Goal: Task Accomplishment & Management: Manage account settings

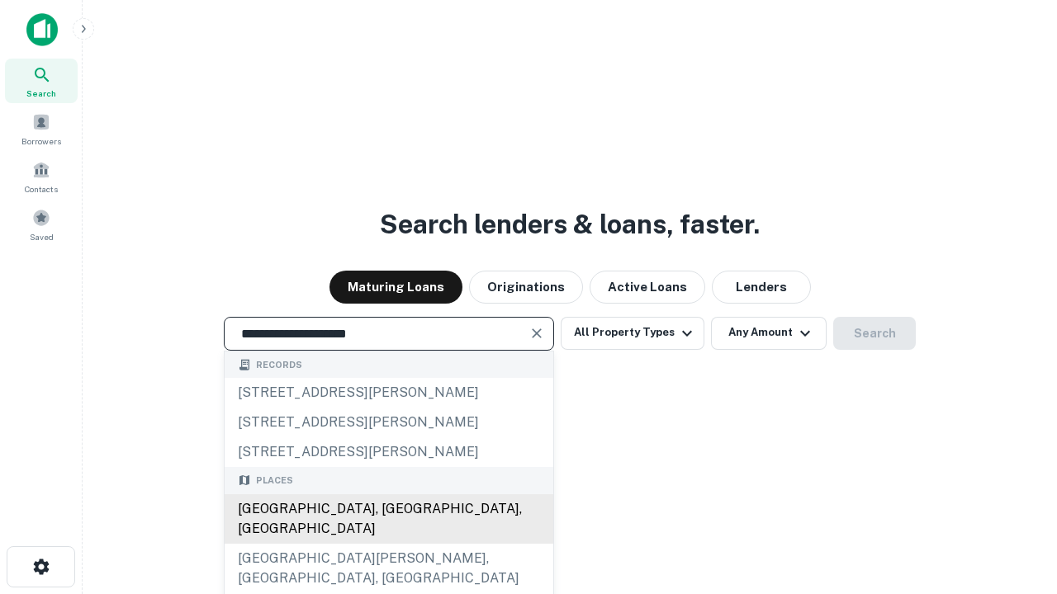
click at [388, 544] on div "[GEOGRAPHIC_DATA], [GEOGRAPHIC_DATA], [GEOGRAPHIC_DATA]" at bounding box center [389, 520] width 329 height 50
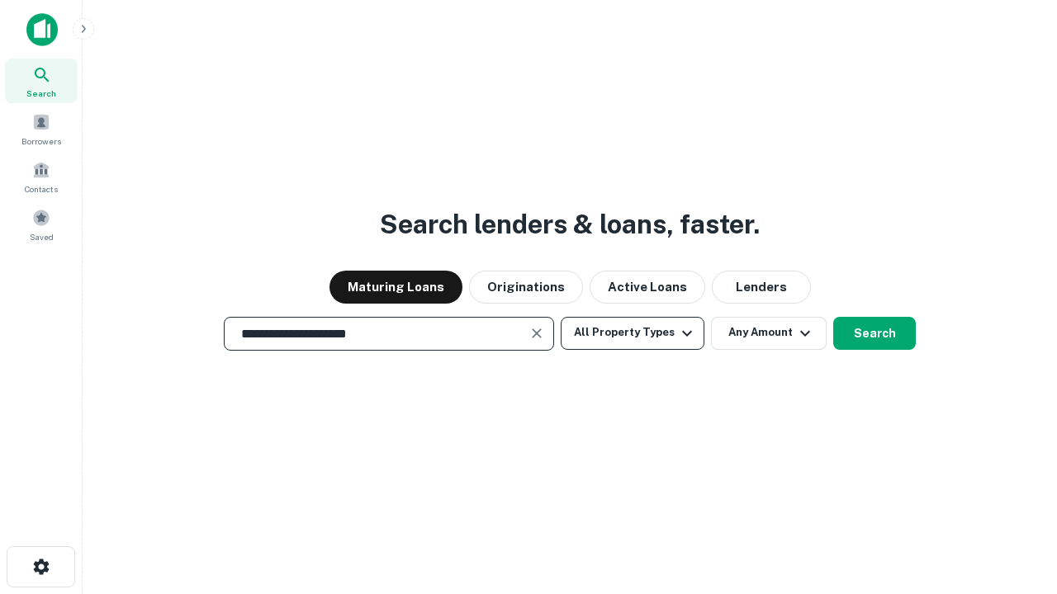
type input "**********"
click at [632, 333] on button "All Property Types" at bounding box center [633, 333] width 144 height 33
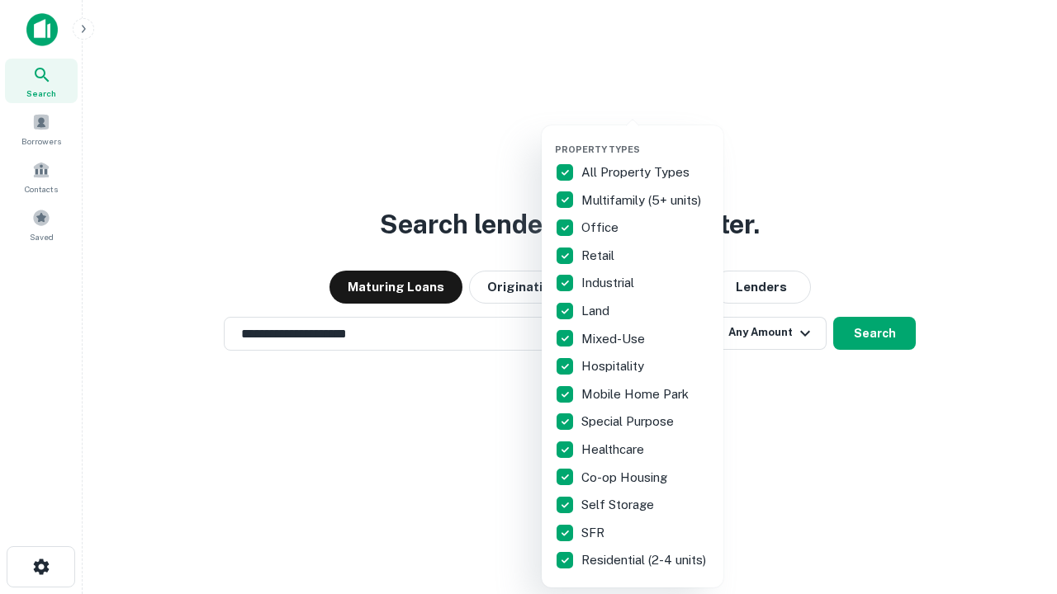
click at [646, 139] on button "button" at bounding box center [646, 139] width 182 height 1
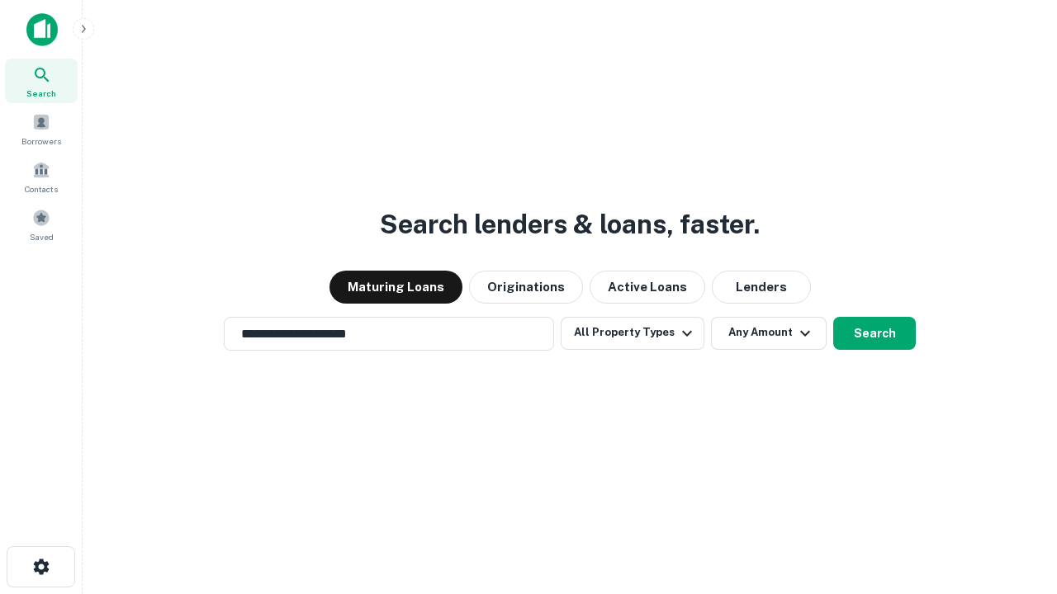
scroll to position [10, 199]
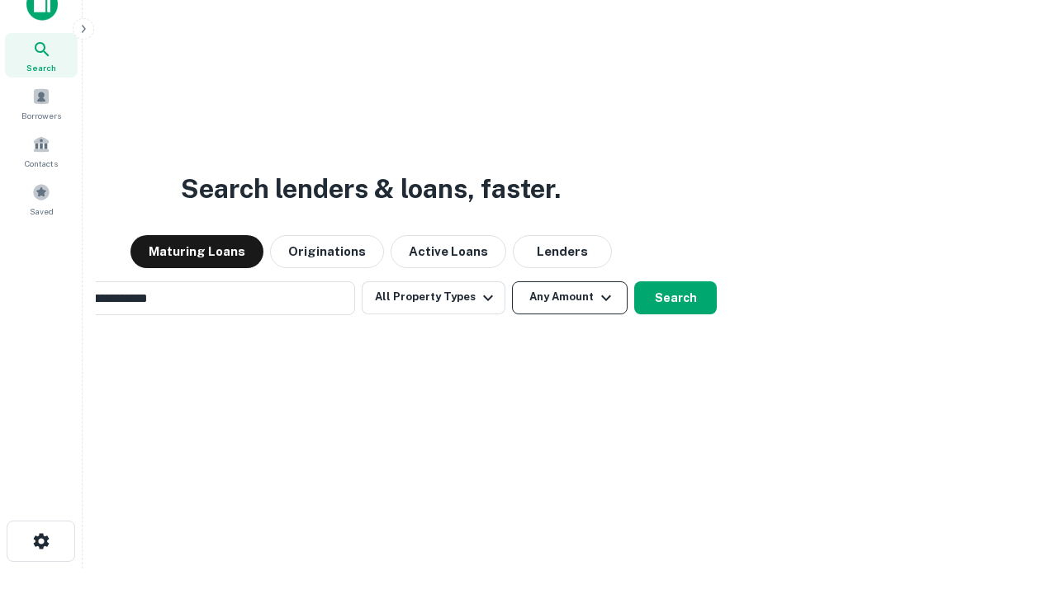
click at [512, 282] on button "Any Amount" at bounding box center [570, 298] width 116 height 33
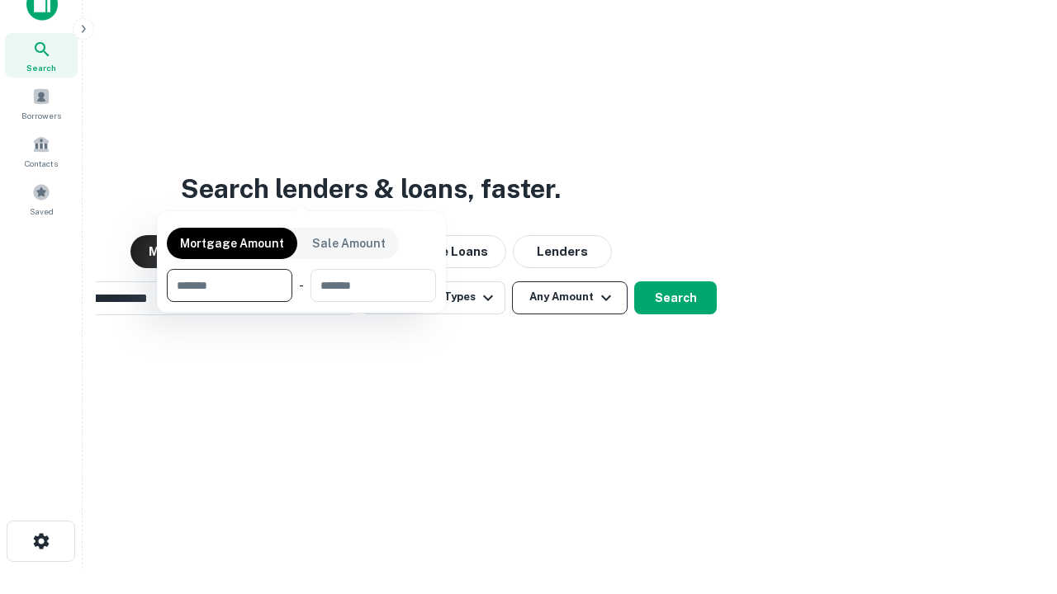
scroll to position [26, 0]
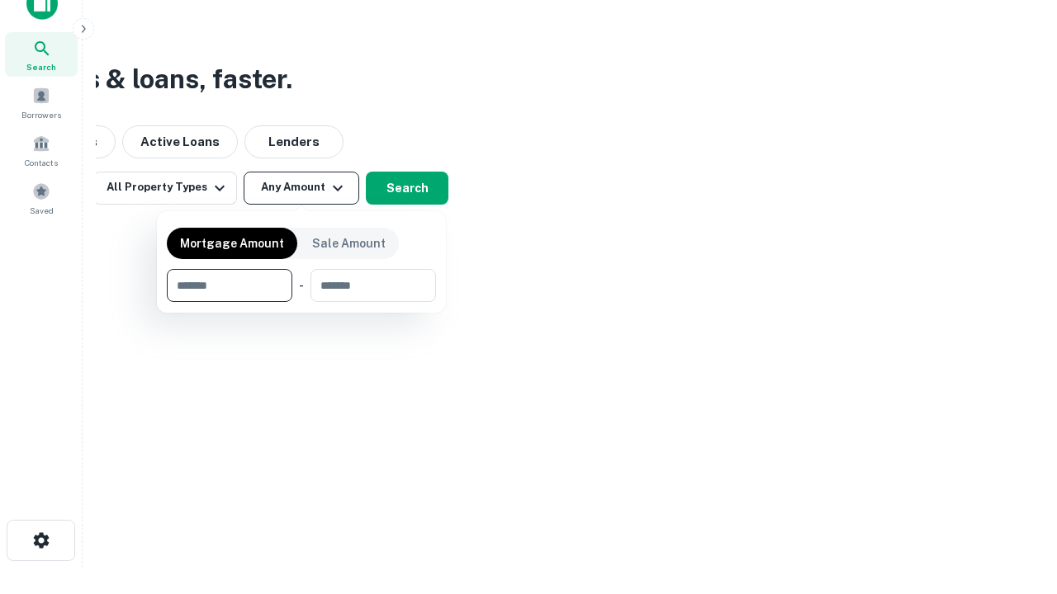
type input "*******"
click at [301, 302] on button "button" at bounding box center [301, 302] width 269 height 1
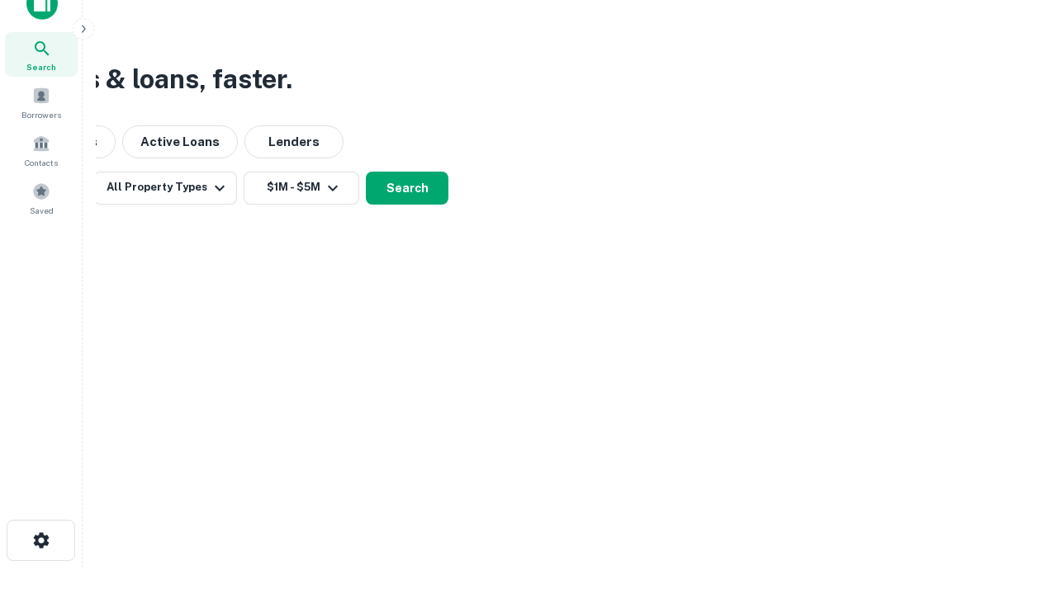
scroll to position [10, 305]
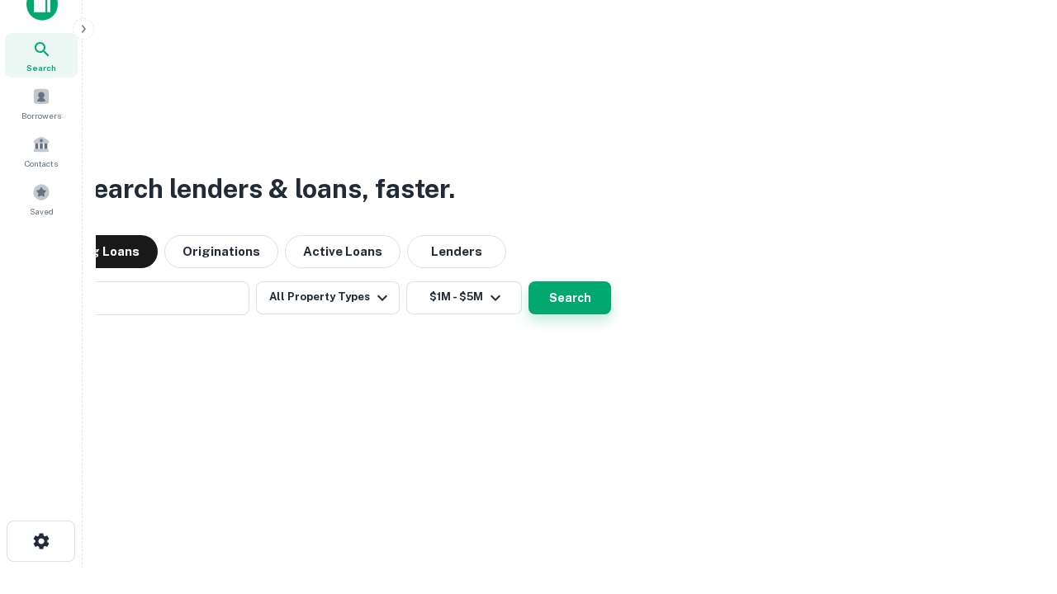
click at [528, 282] on button "Search" at bounding box center [569, 298] width 83 height 33
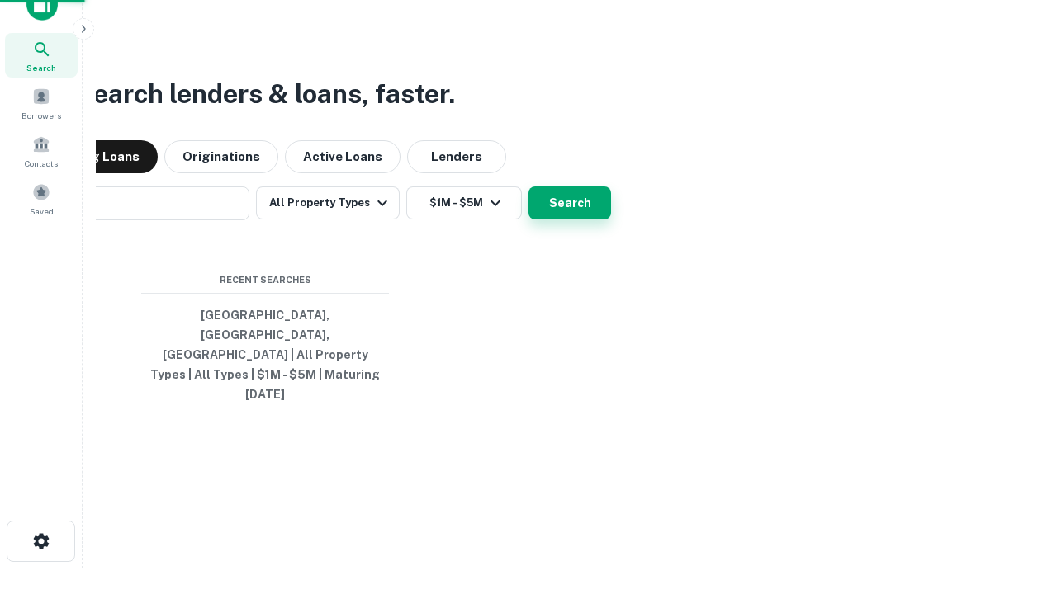
scroll to position [44, 467]
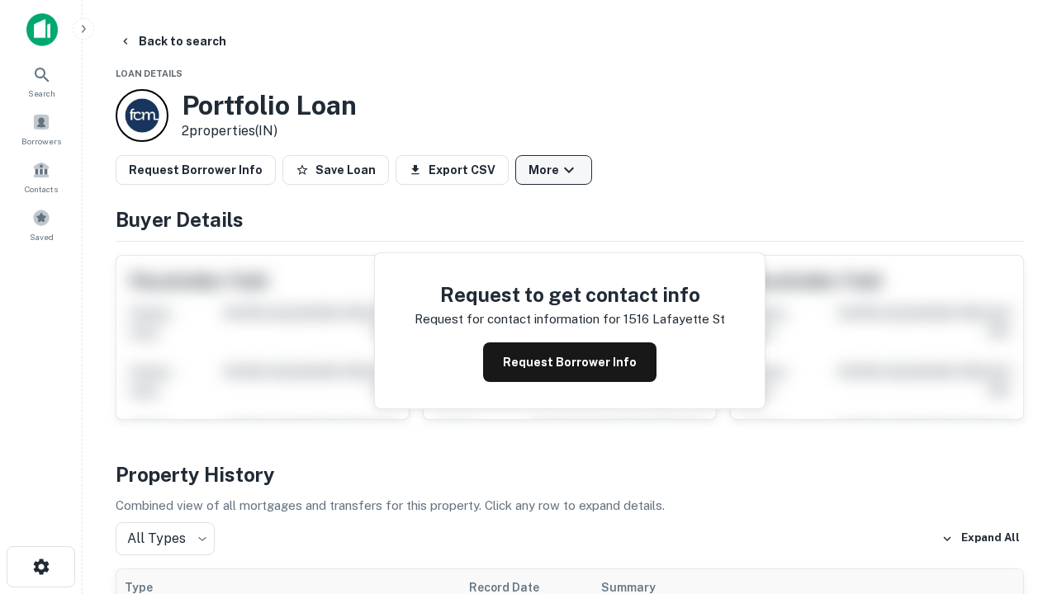
click at [553, 170] on button "More" at bounding box center [553, 170] width 77 height 30
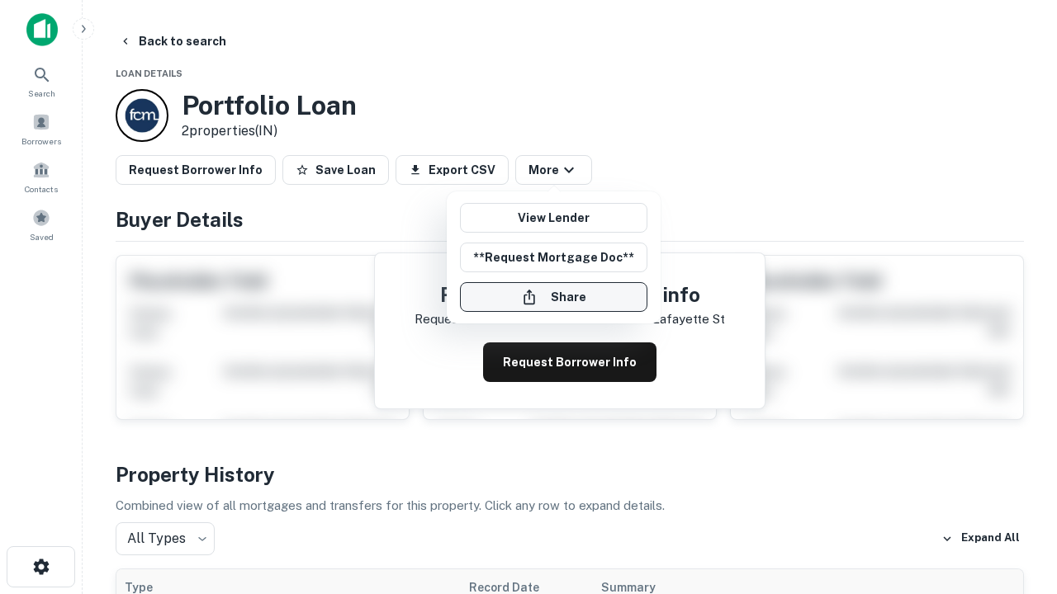
click at [553, 297] on button "Share" at bounding box center [553, 297] width 187 height 30
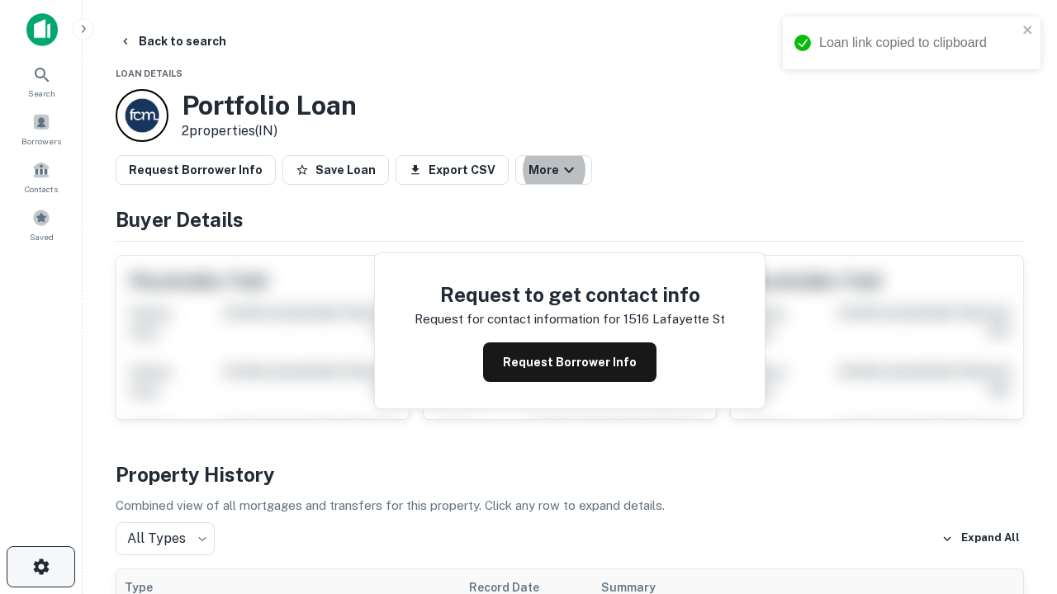
click at [40, 567] on icon "button" at bounding box center [41, 567] width 20 height 20
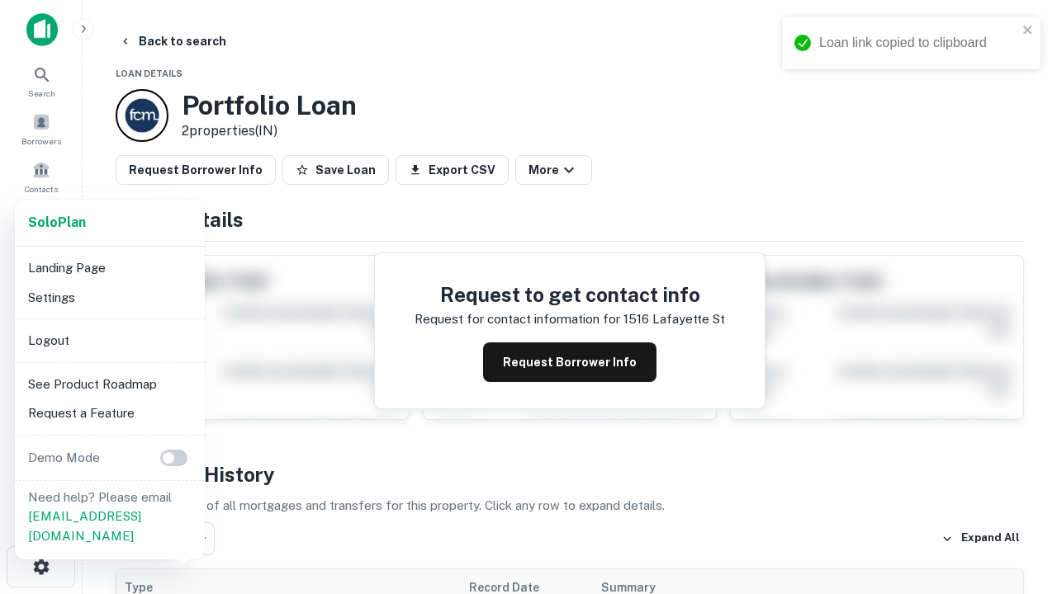
click at [109, 340] on li "Logout" at bounding box center [109, 341] width 177 height 30
